Goal: Information Seeking & Learning: Understand process/instructions

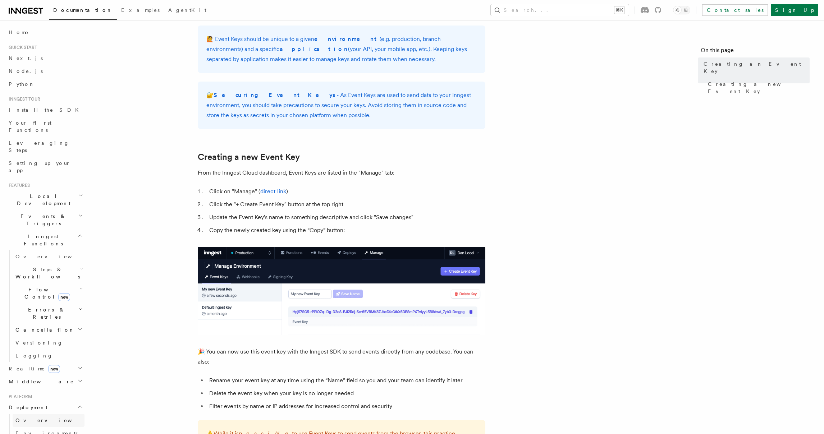
click at [34, 418] on span "Overview" at bounding box center [52, 421] width 74 height 6
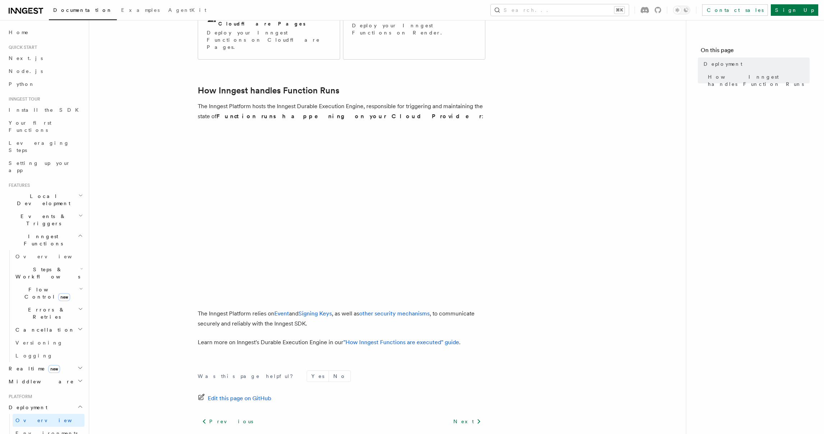
scroll to position [179, 0]
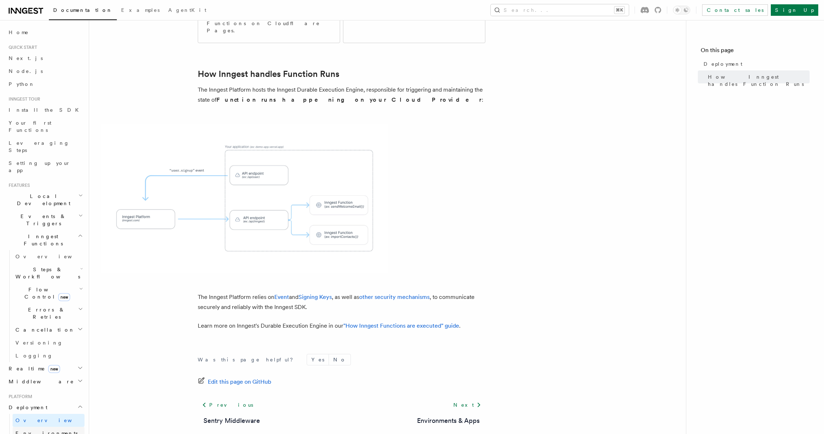
click at [27, 430] on span "Environments & Apps" at bounding box center [46, 436] width 62 height 13
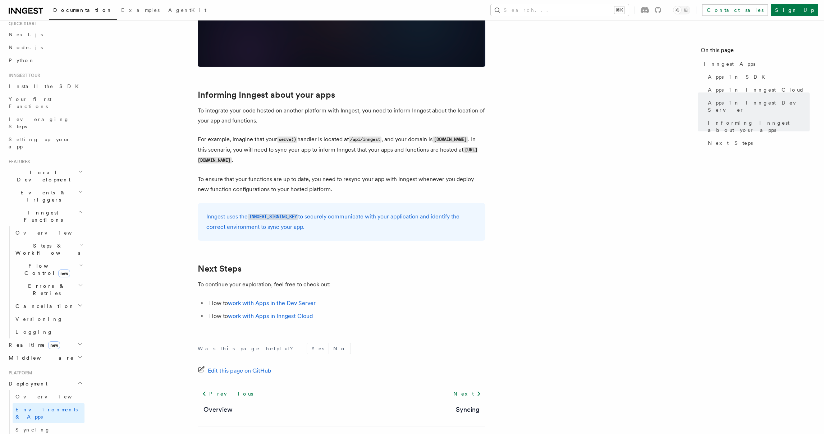
scroll to position [1051, 0]
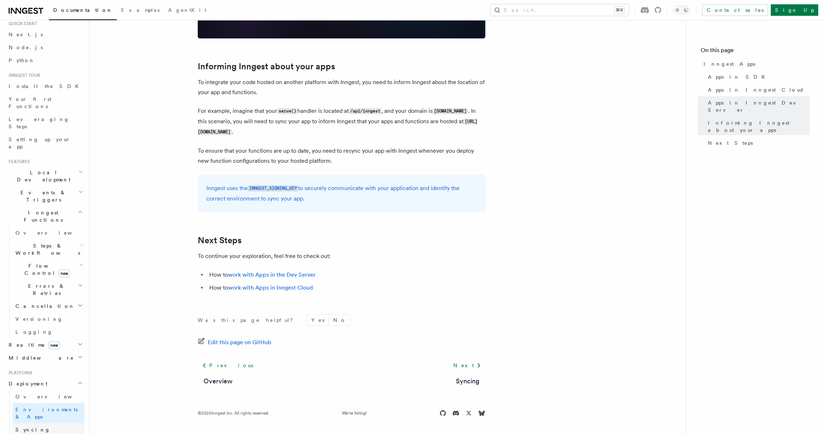
click at [24, 427] on span "Syncing" at bounding box center [32, 430] width 35 height 6
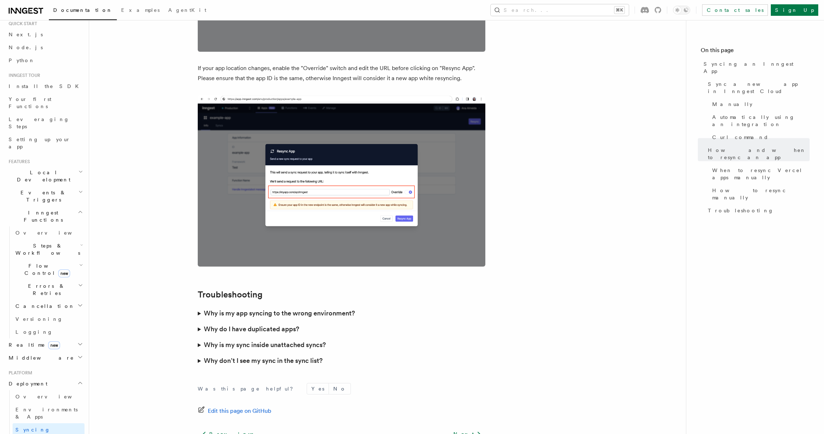
scroll to position [1952, 0]
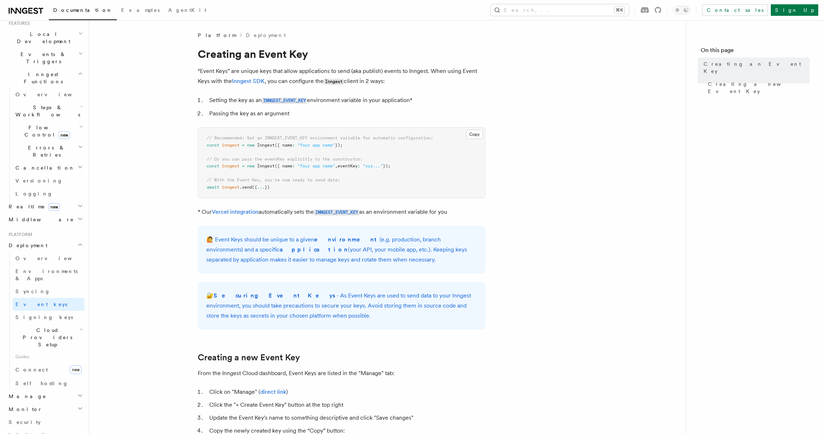
scroll to position [163, 0]
